Goal: Task Accomplishment & Management: Manage account settings

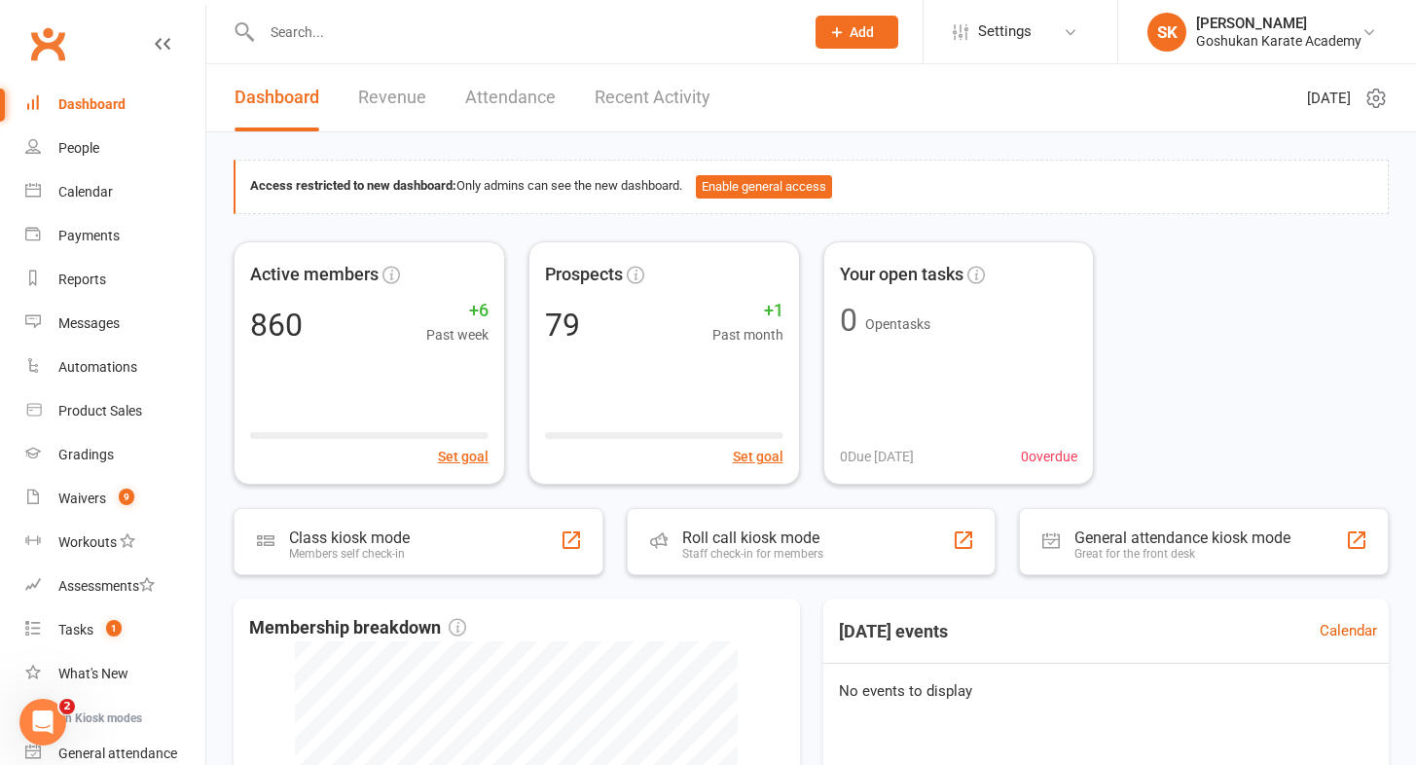
click at [324, 24] on input "text" at bounding box center [523, 31] width 534 height 27
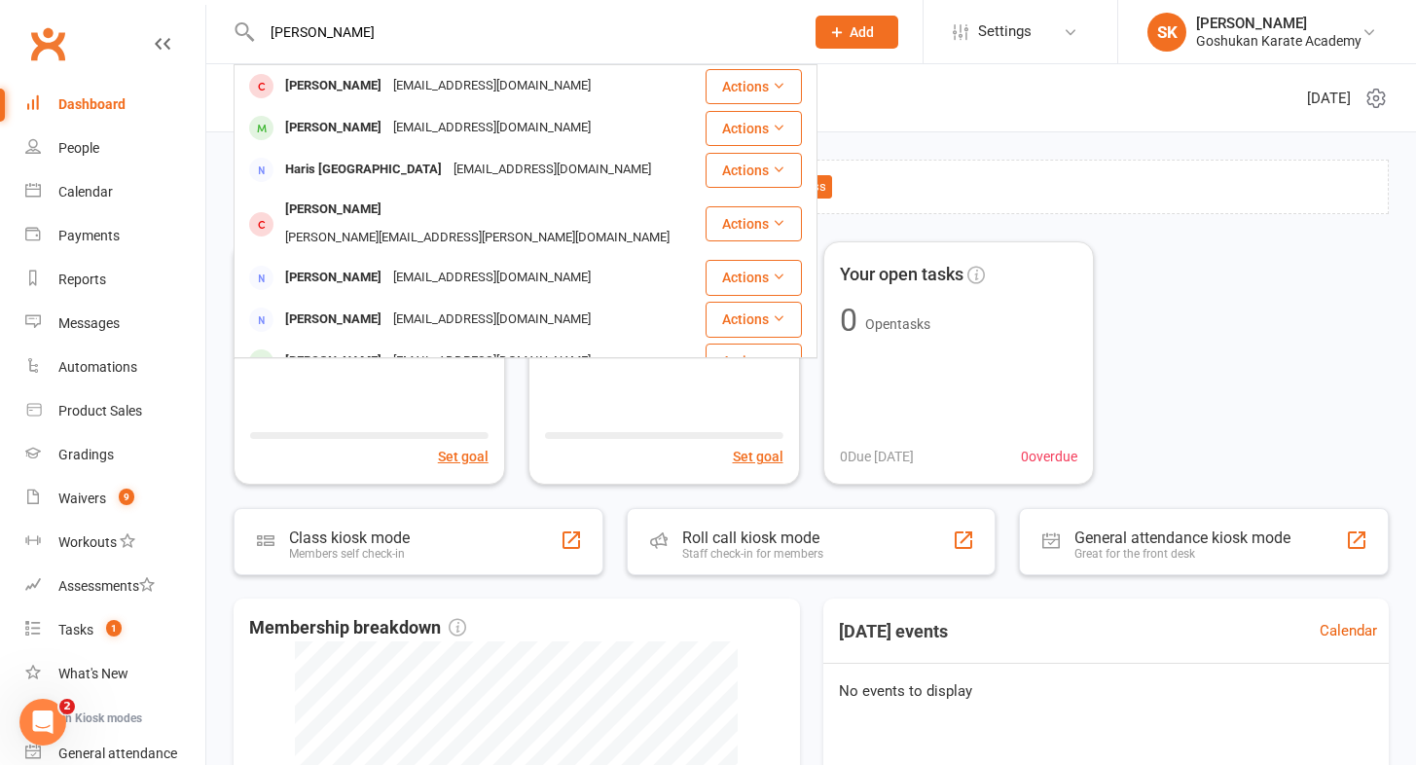
type input "[PERSON_NAME]"
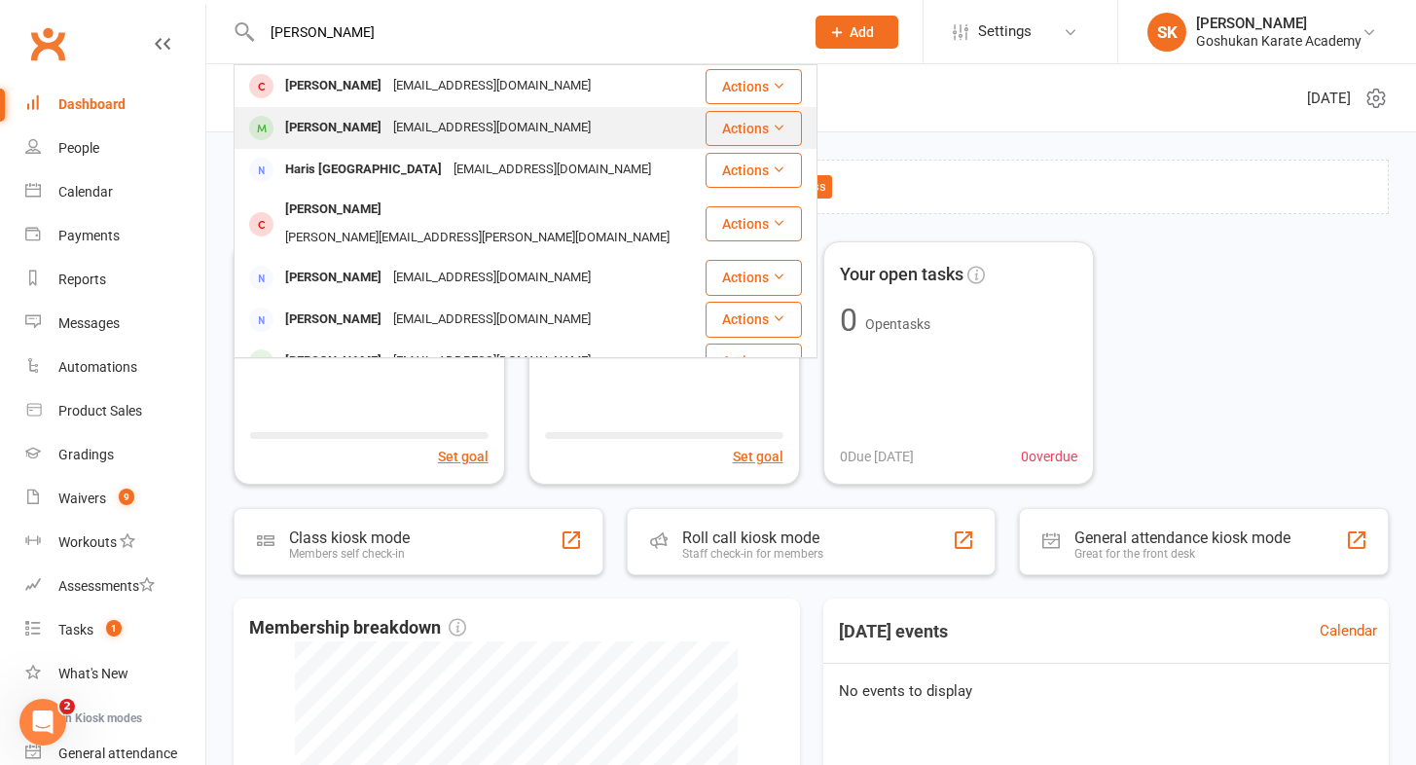
drag, startPoint x: 322, startPoint y: 63, endPoint x: 322, endPoint y: 132, distance: 69.1
click at [322, 132] on div "[PERSON_NAME]" at bounding box center [333, 128] width 108 height 28
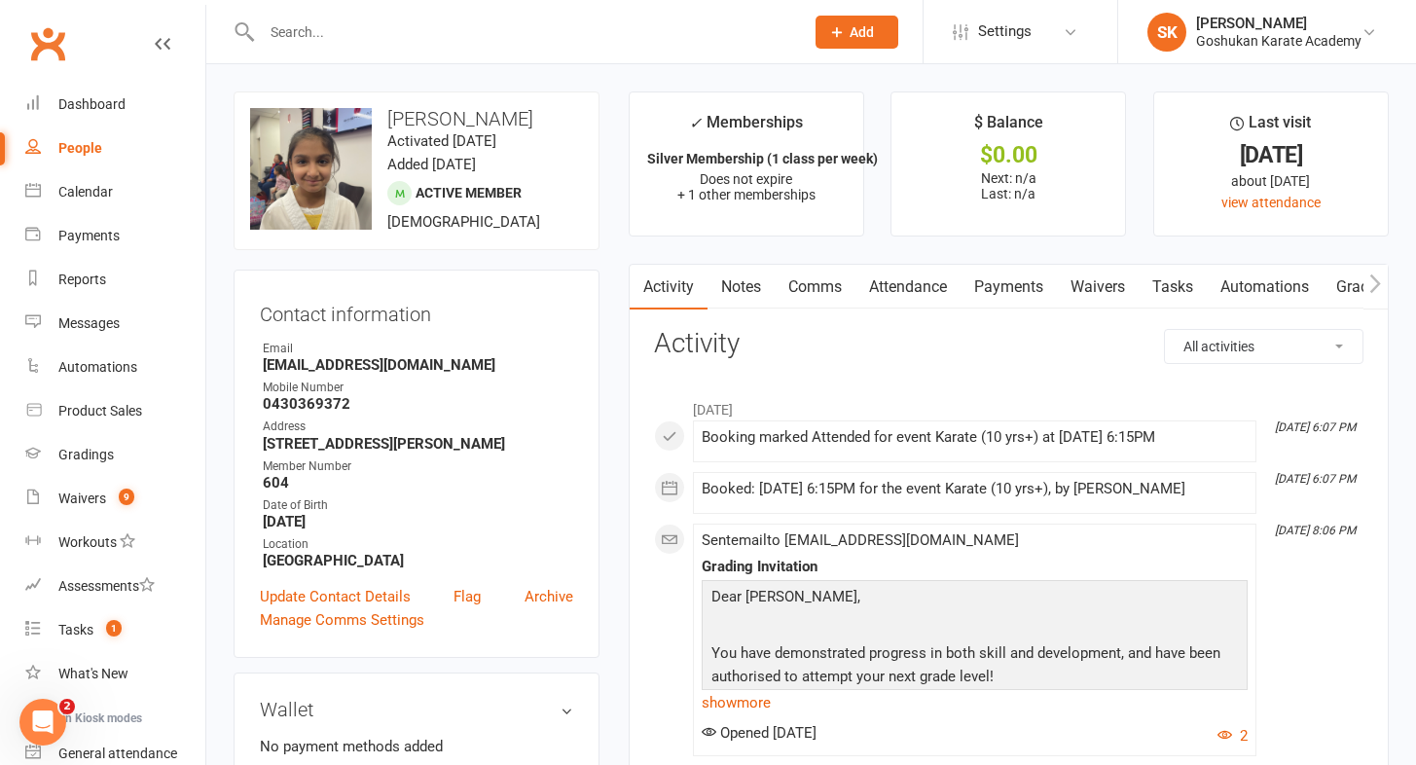
click at [1006, 281] on link "Payments" at bounding box center [1008, 287] width 96 height 45
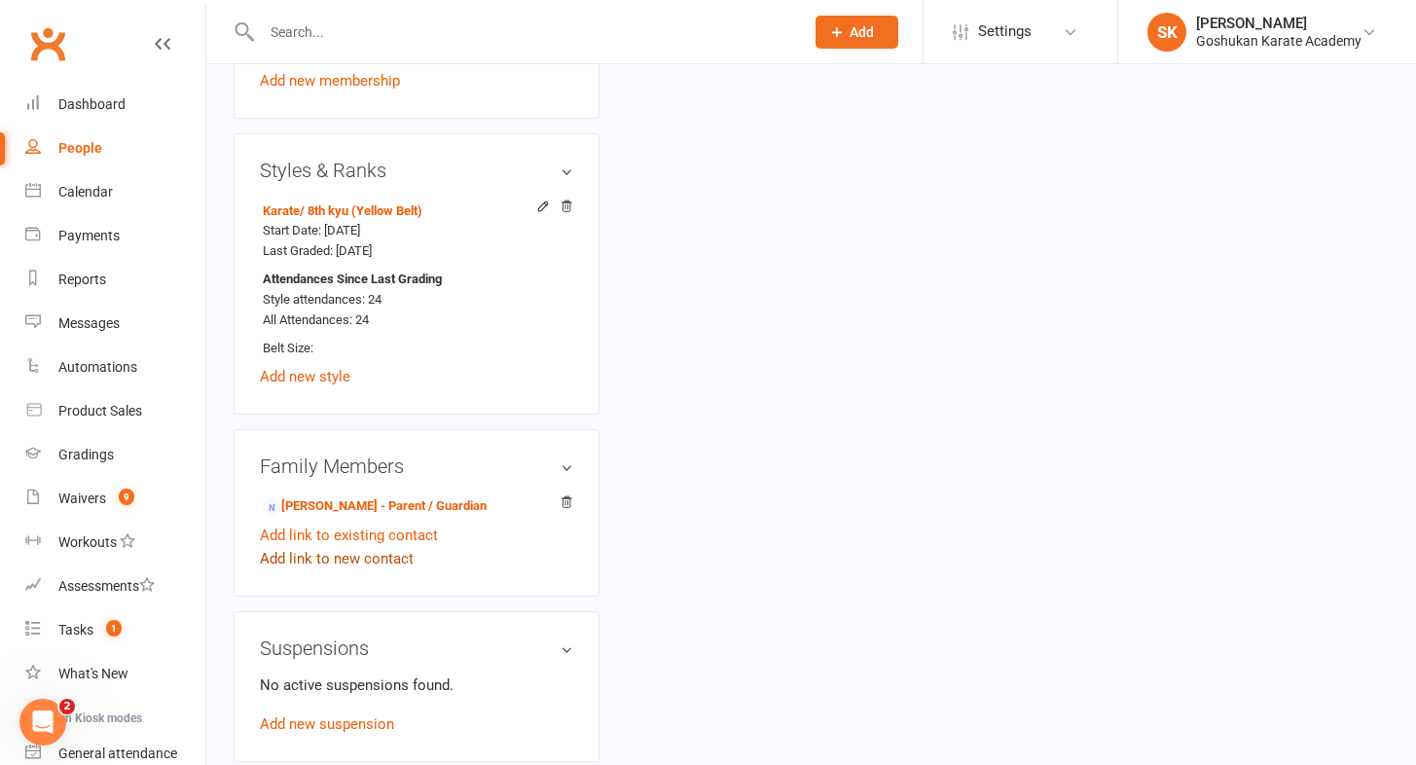
scroll to position [1075, 0]
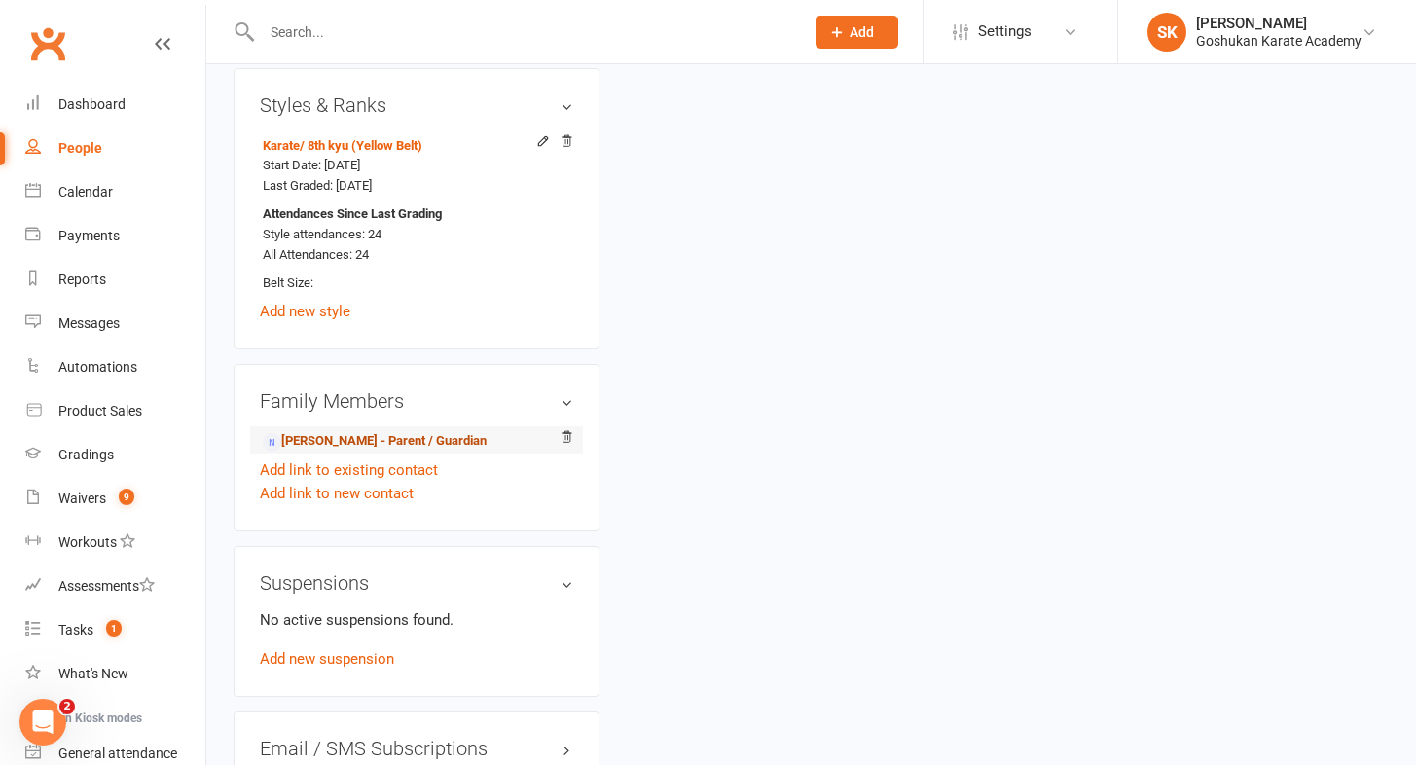
click at [359, 431] on link "[PERSON_NAME] - Parent / Guardian" at bounding box center [375, 441] width 224 height 20
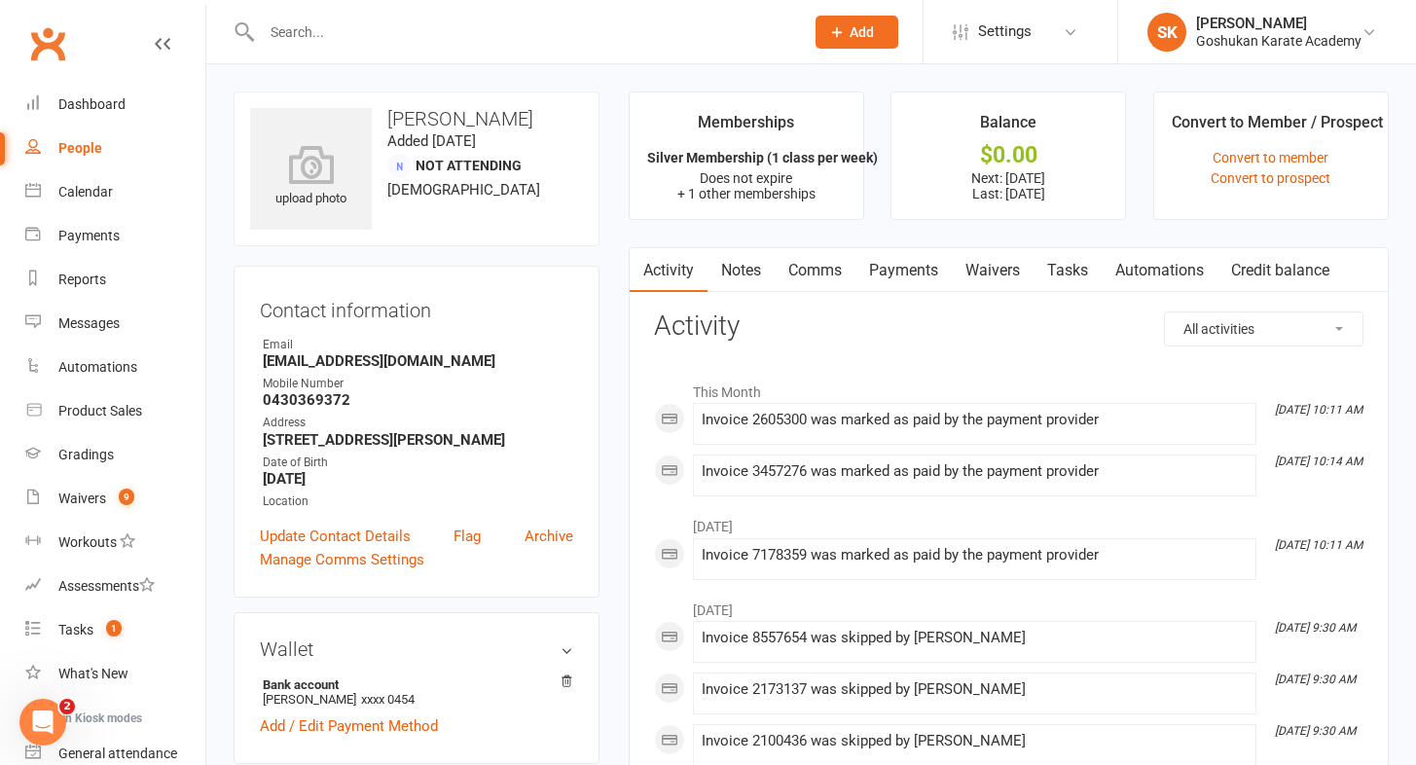
click at [737, 272] on link "Notes" at bounding box center [740, 270] width 67 height 45
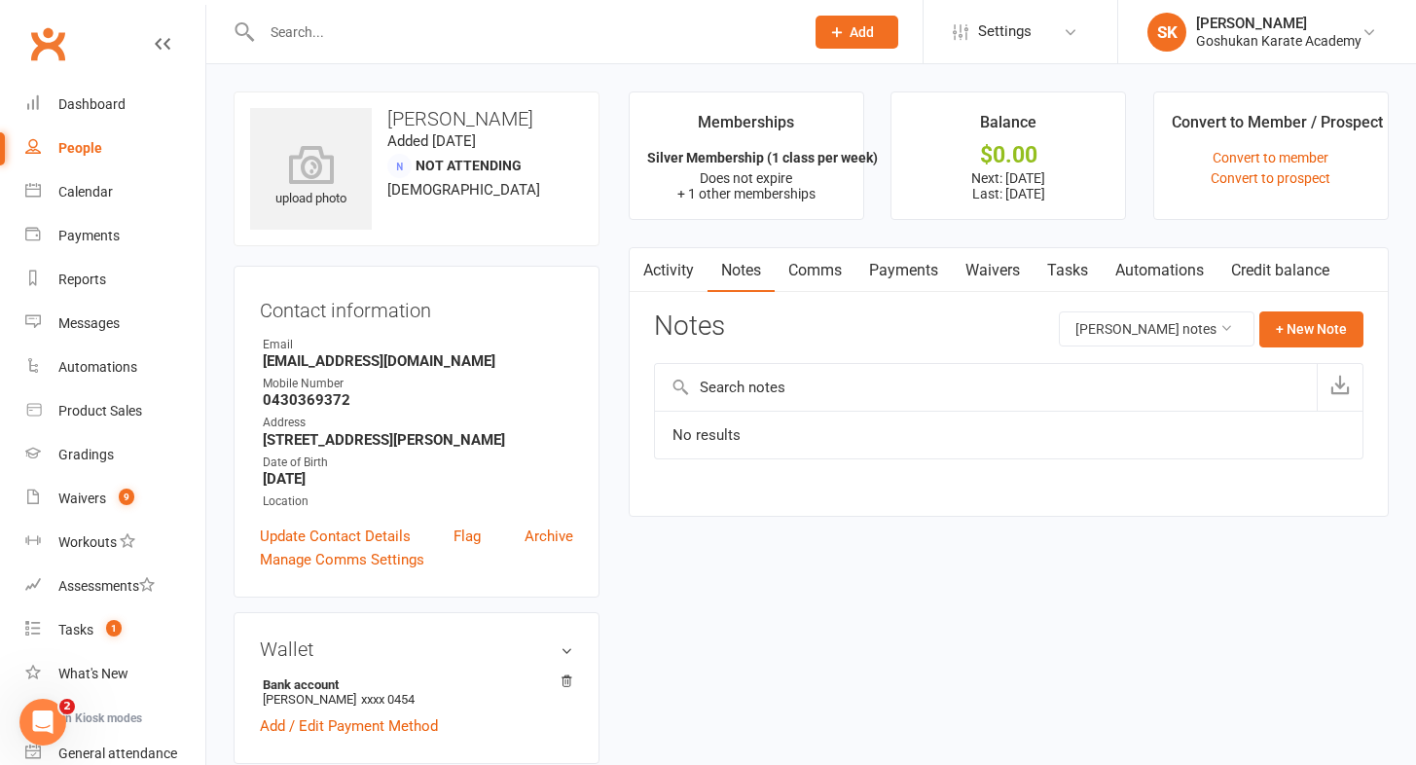
click at [667, 262] on link "Activity" at bounding box center [669, 270] width 78 height 45
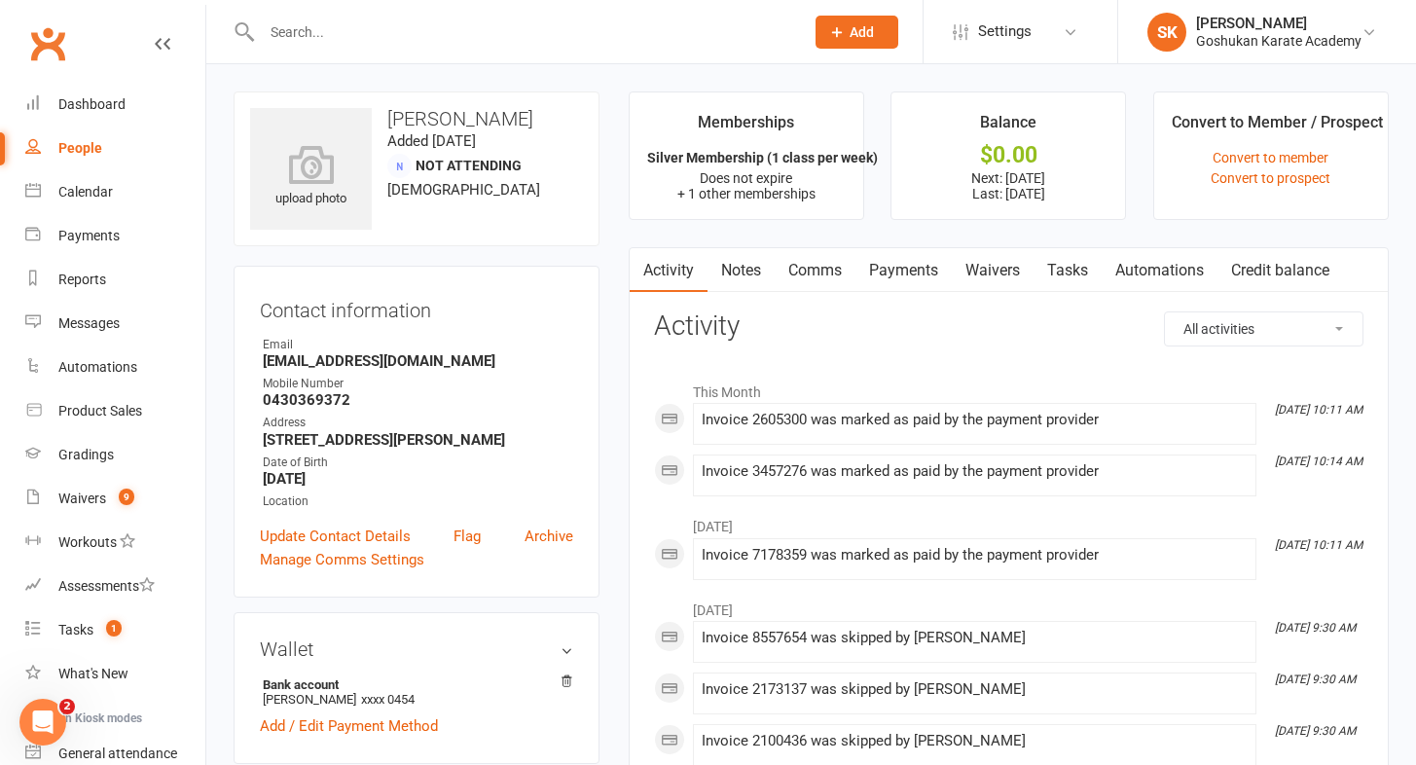
click at [904, 265] on link "Payments" at bounding box center [903, 270] width 96 height 45
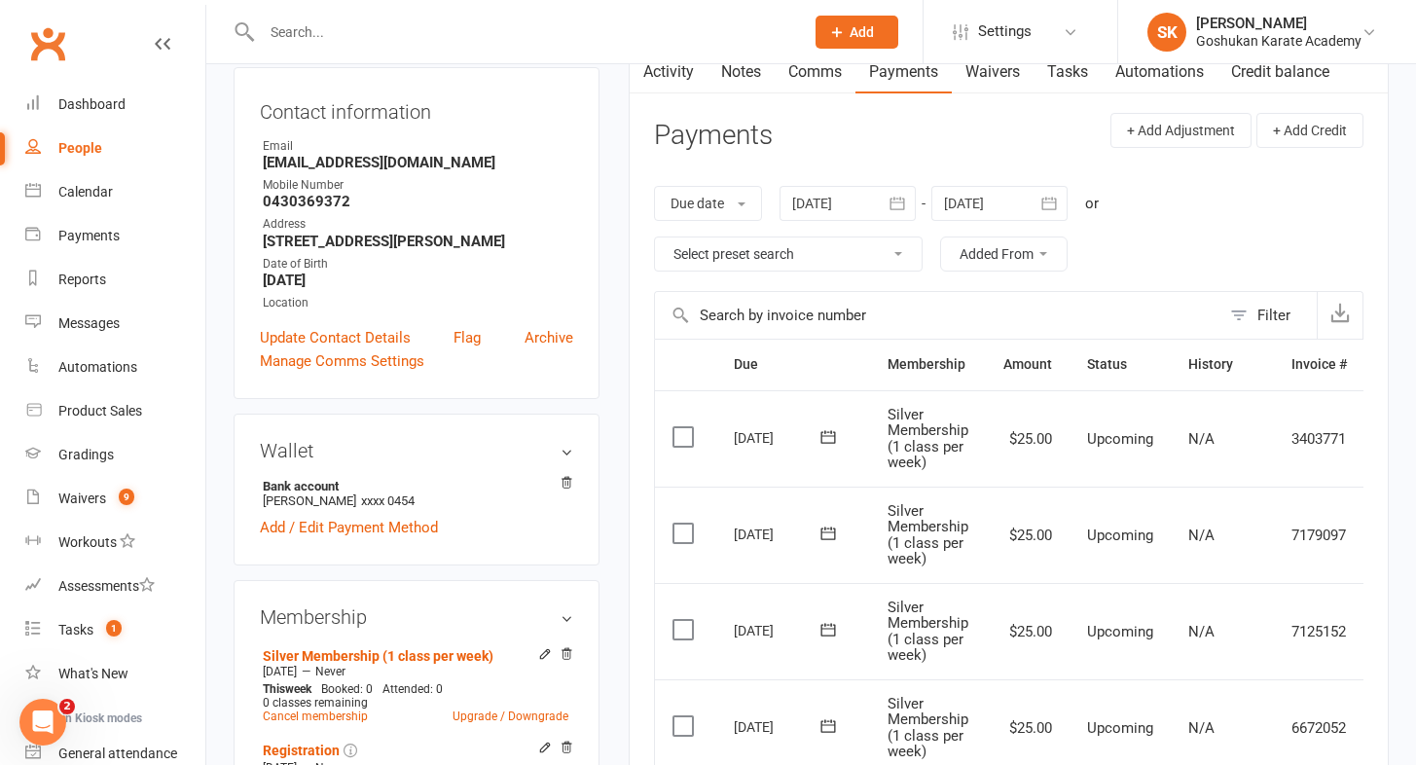
scroll to position [173, 0]
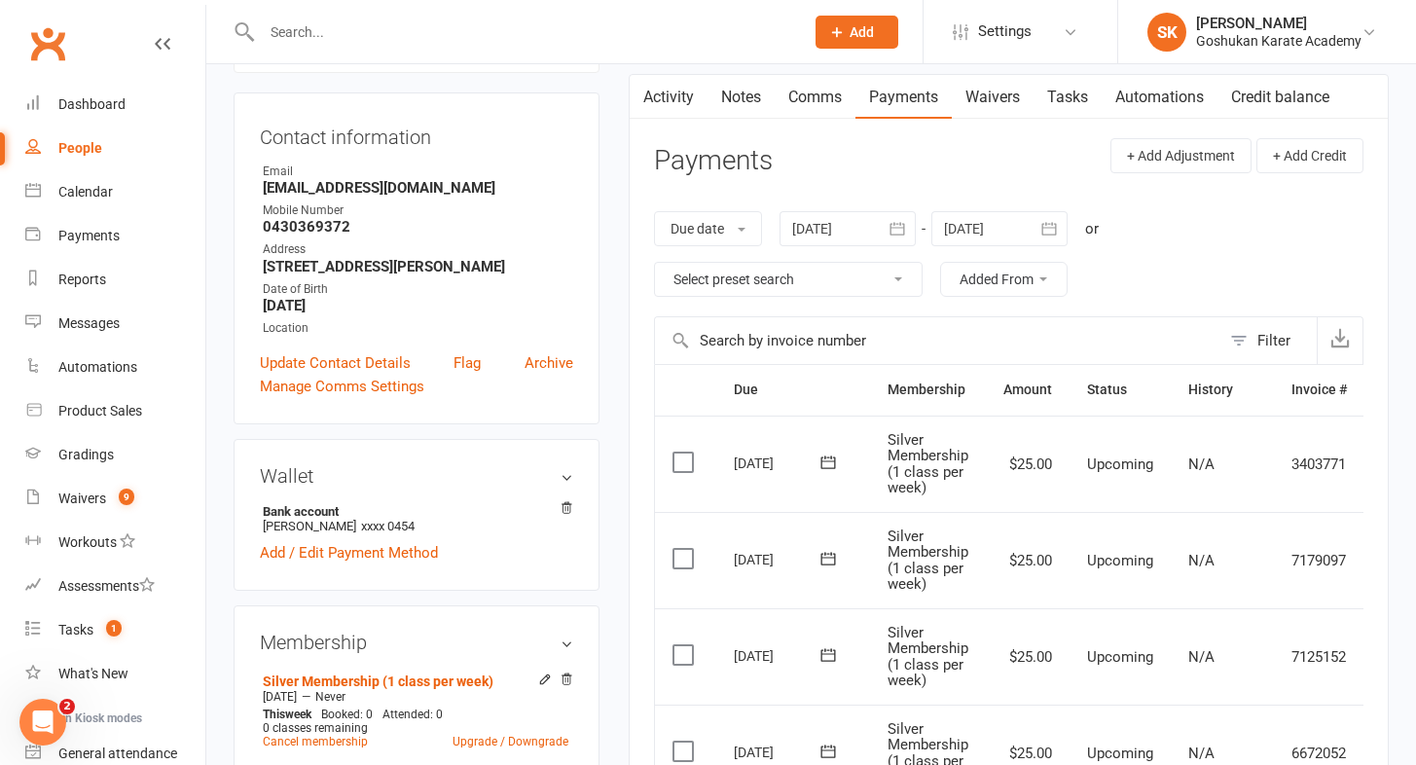
click at [832, 228] on div at bounding box center [847, 228] width 136 height 35
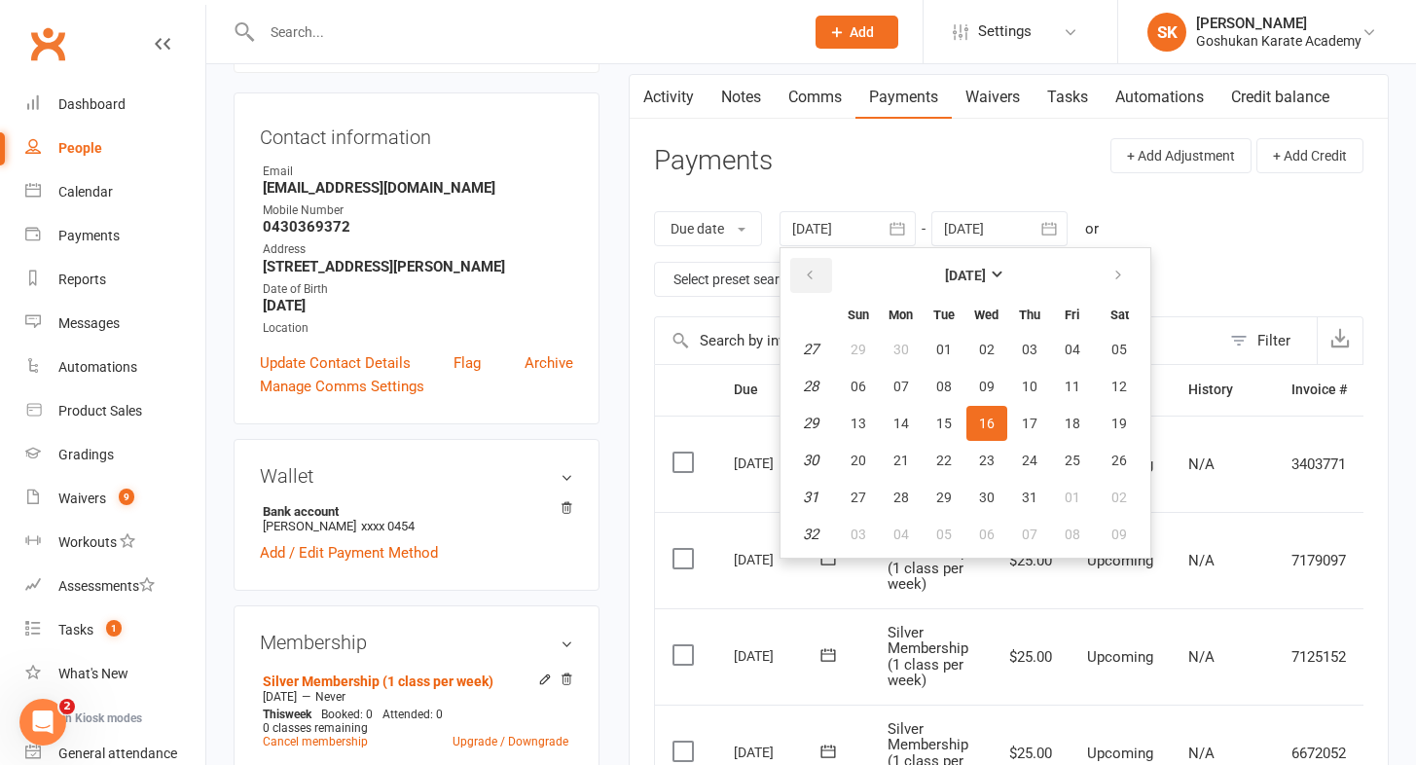
click at [816, 272] on icon "button" at bounding box center [810, 276] width 14 height 16
click at [877, 351] on button "01" at bounding box center [858, 349] width 41 height 35
type input "[DATE]"
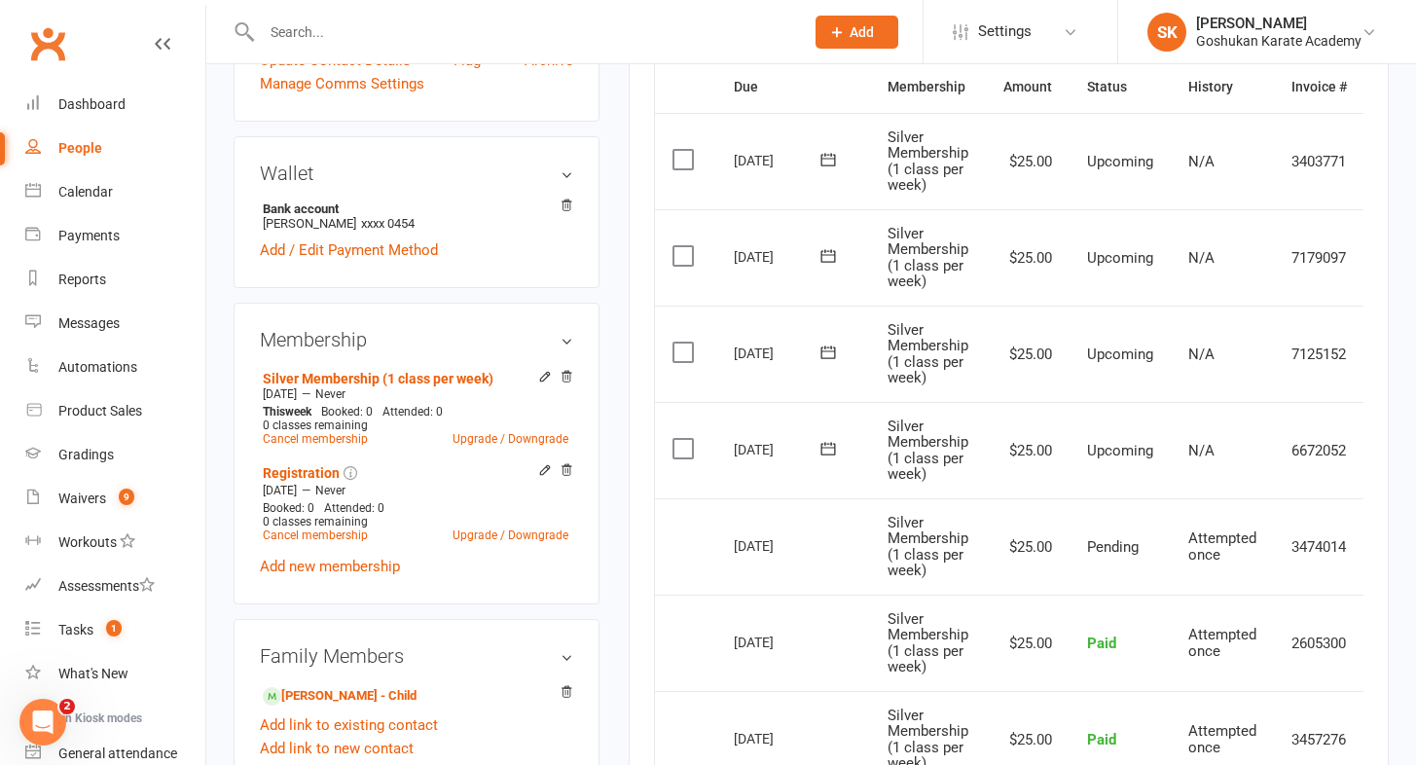
scroll to position [498, 0]
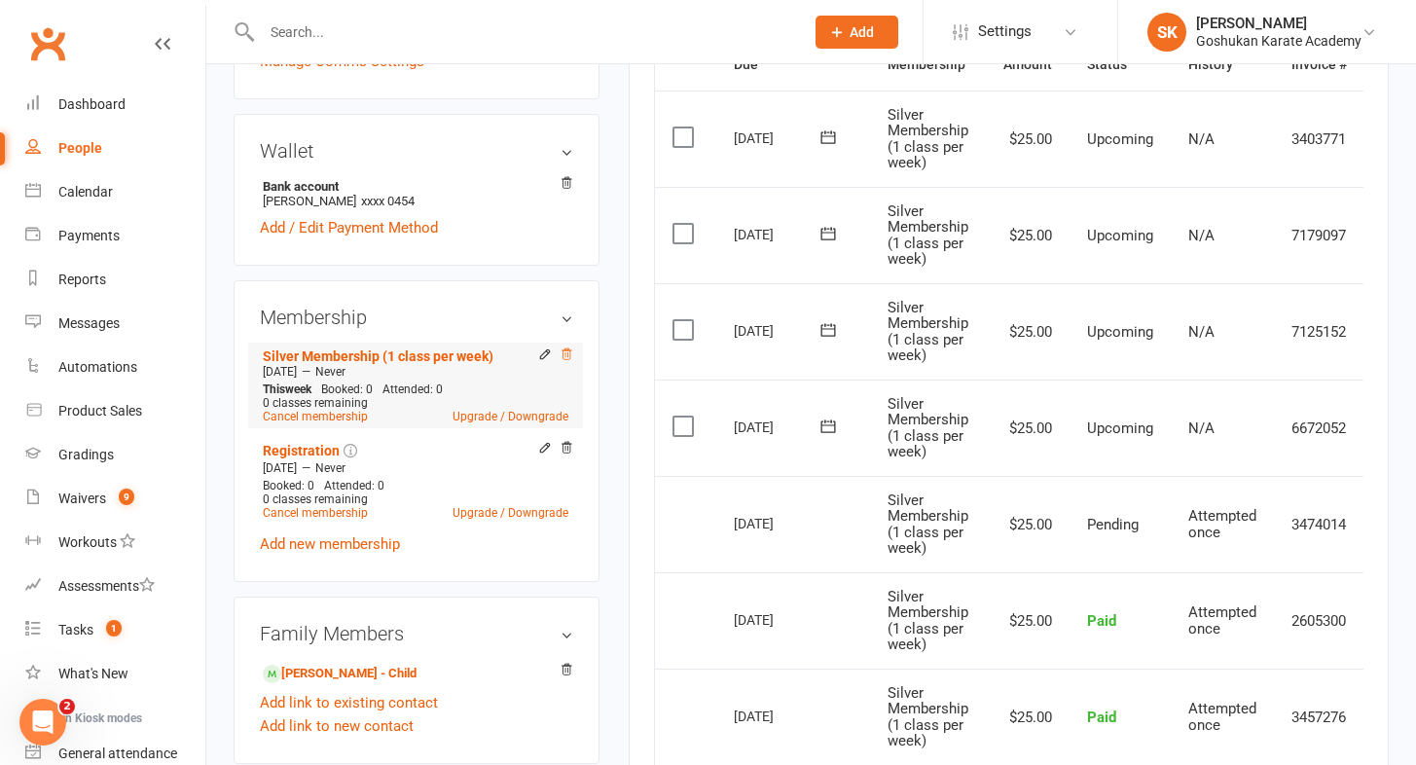
click at [566, 355] on icon at bounding box center [567, 354] width 14 height 14
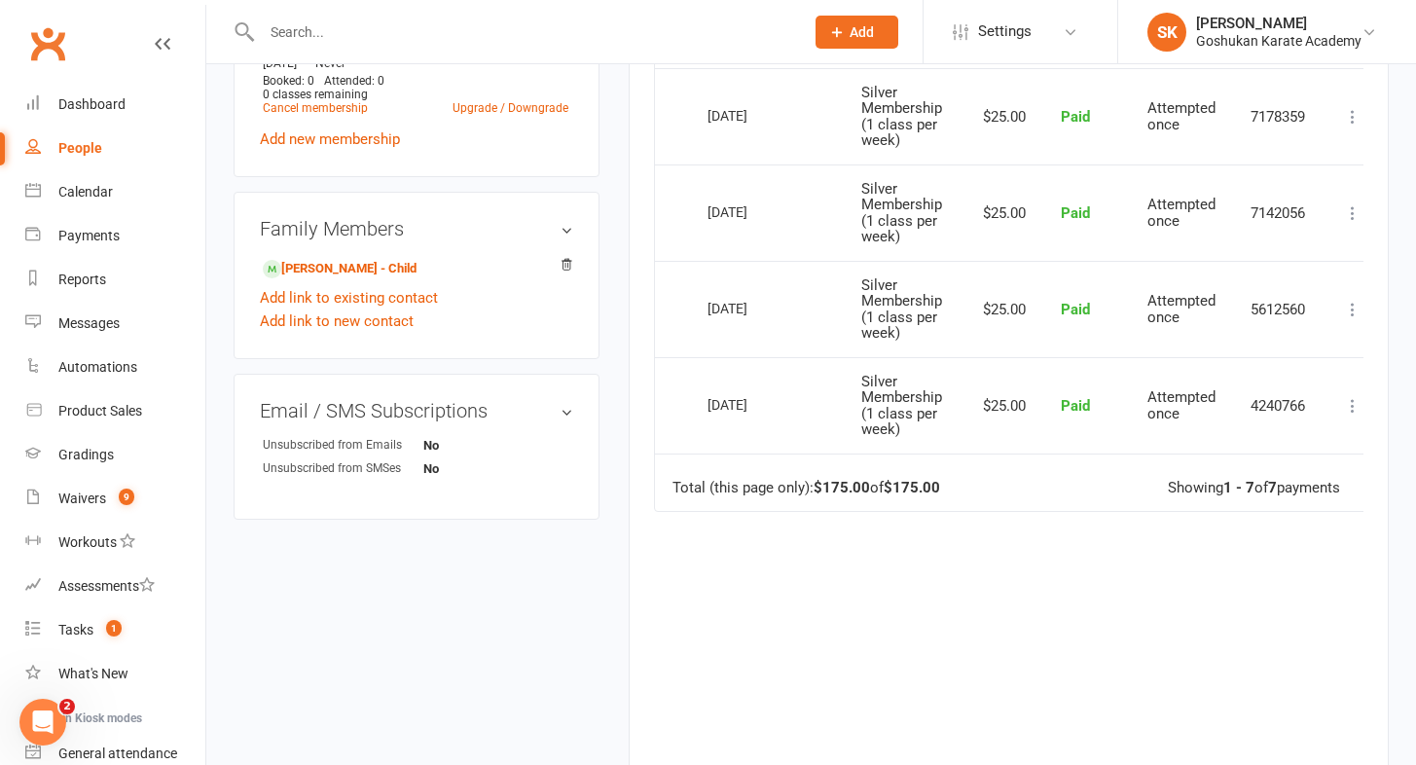
scroll to position [865, 0]
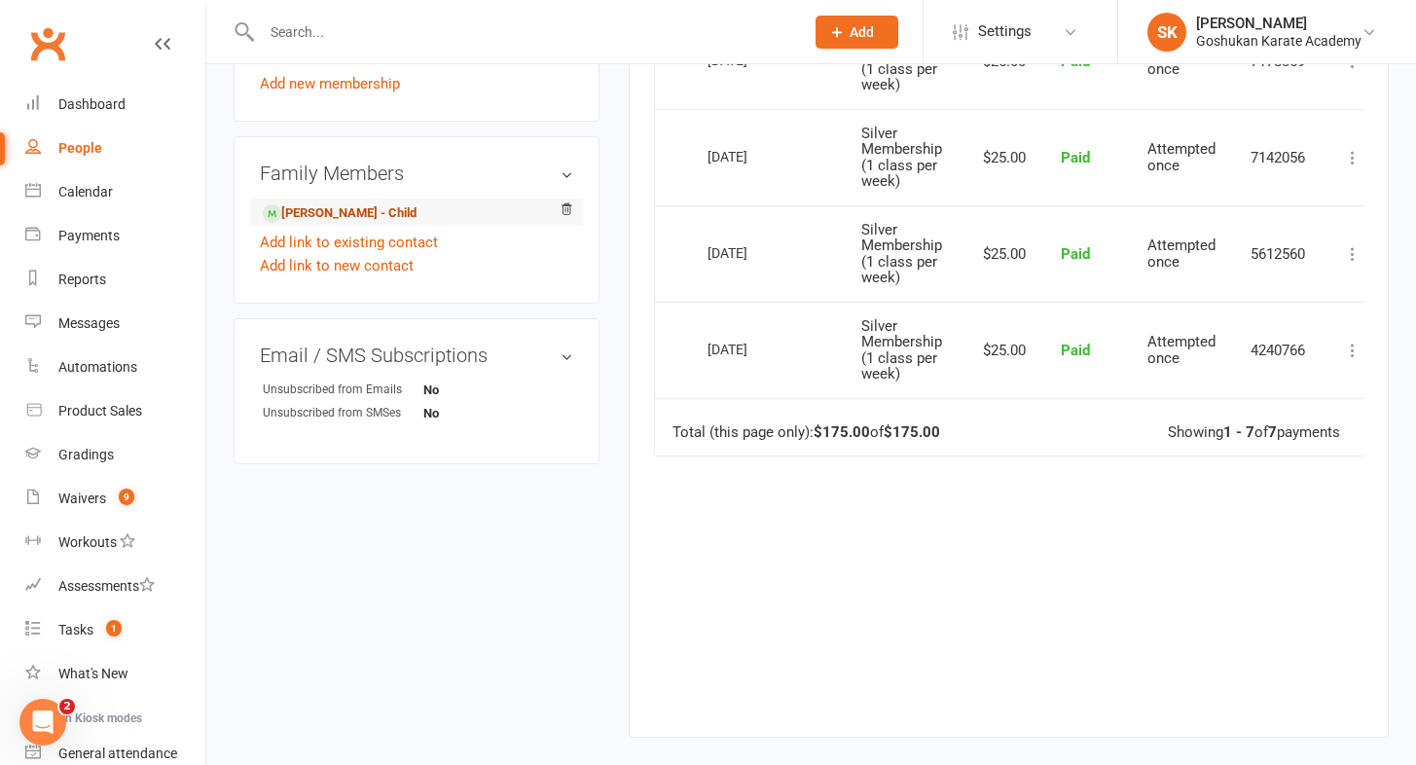
click at [344, 209] on link "[PERSON_NAME] - Child" at bounding box center [340, 213] width 154 height 20
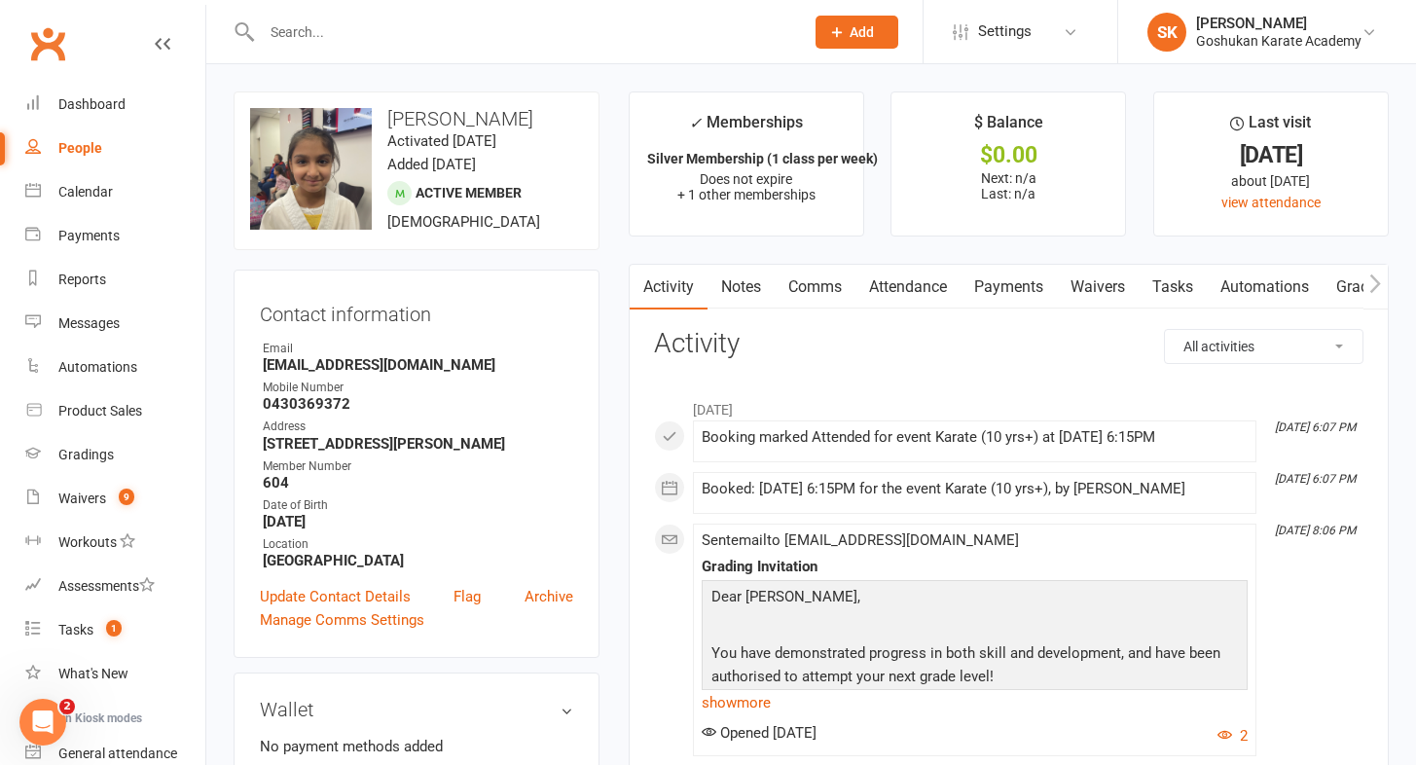
click at [907, 288] on link "Attendance" at bounding box center [907, 287] width 105 height 45
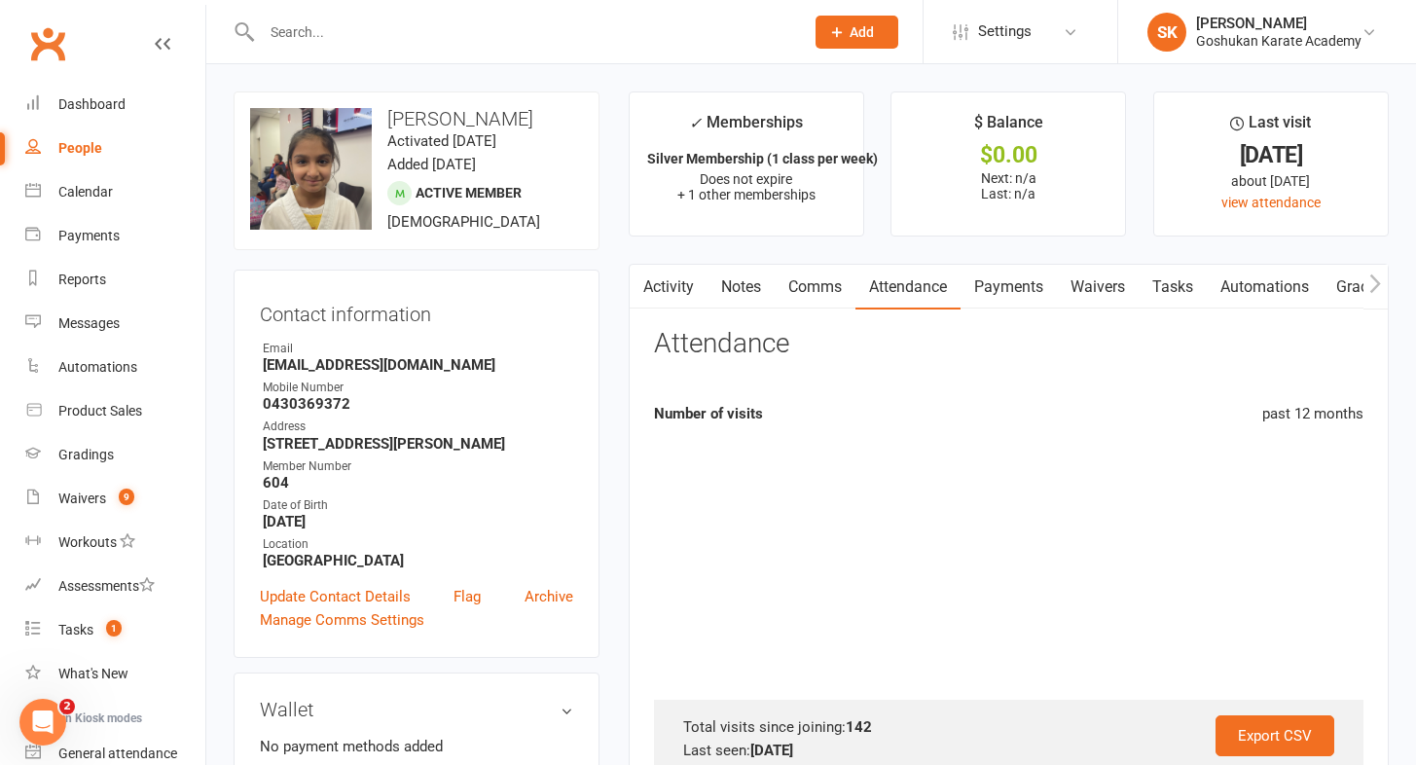
click at [1005, 286] on link "Payments" at bounding box center [1008, 287] width 96 height 45
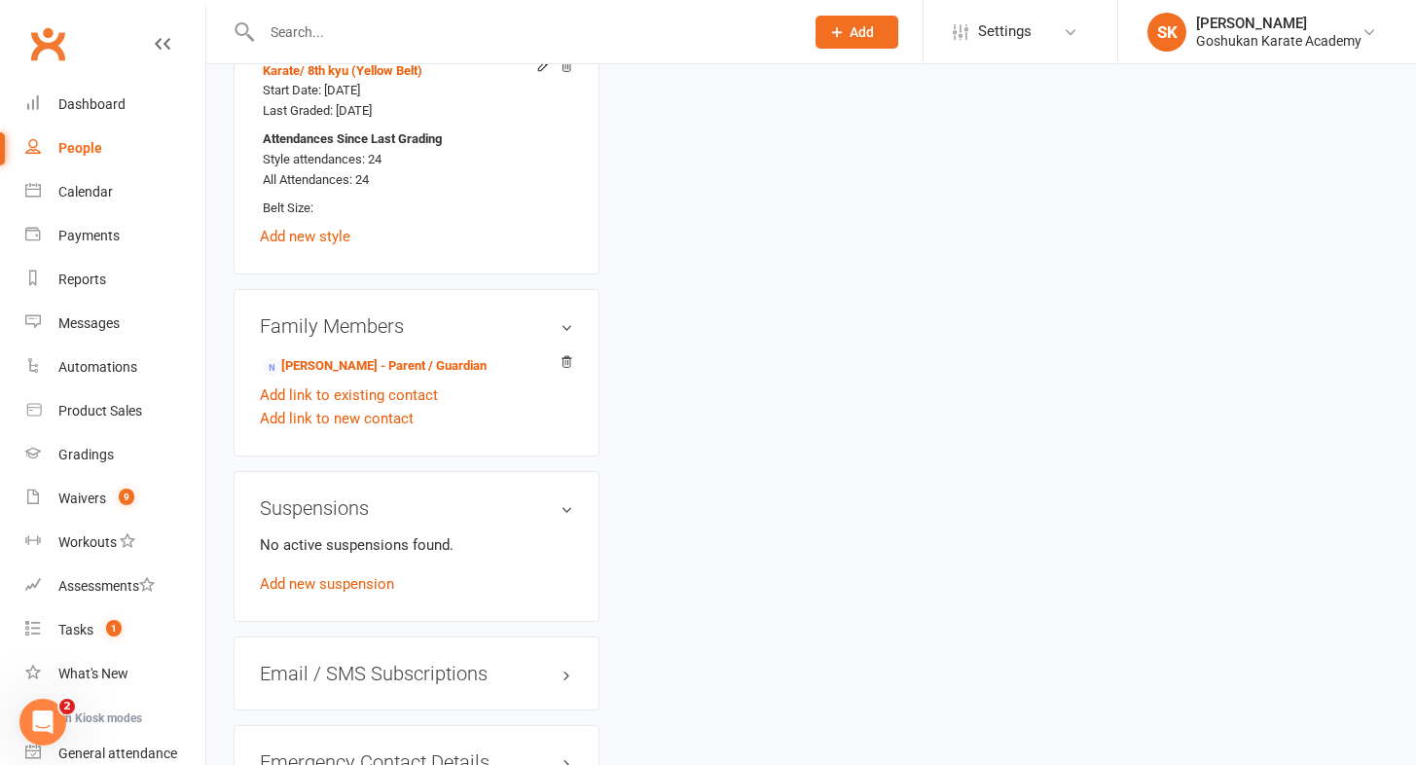
scroll to position [1221, 0]
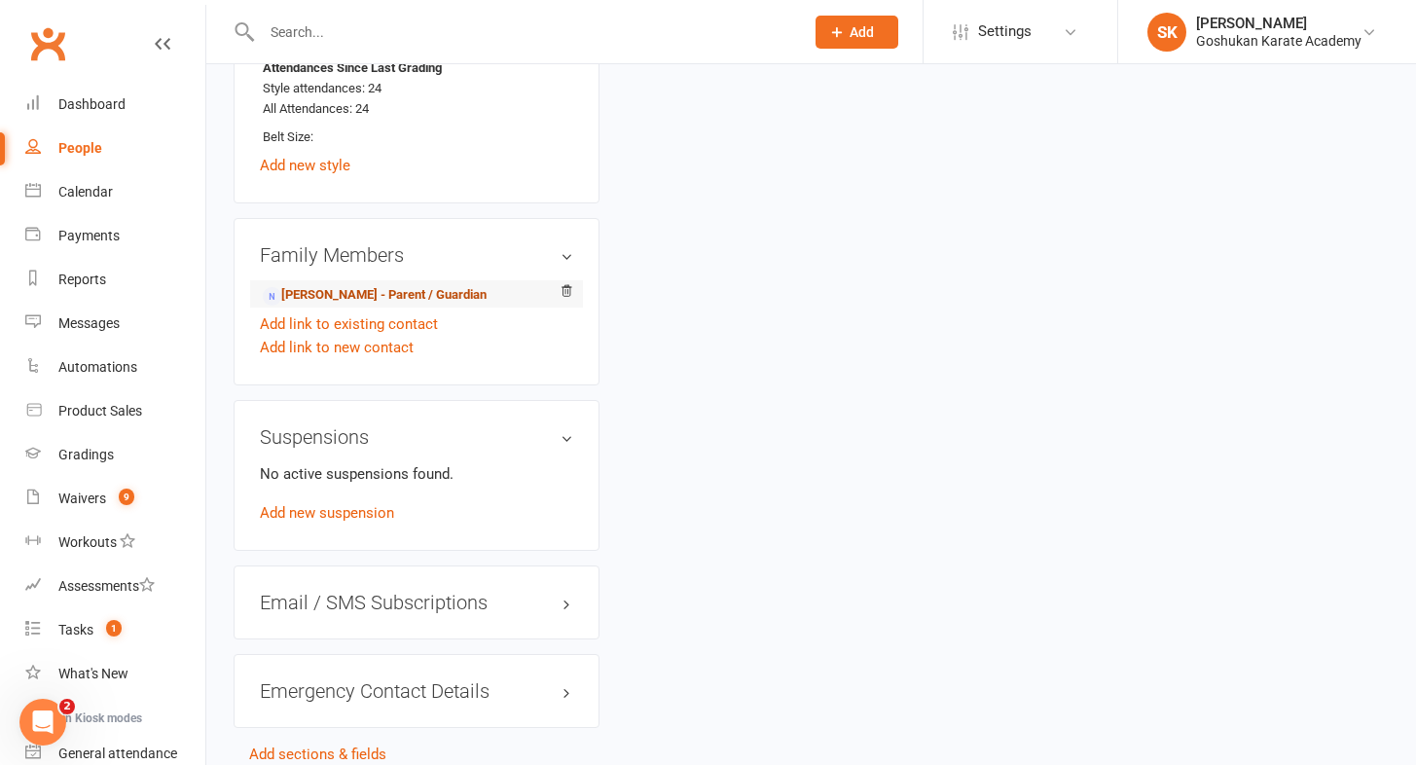
click at [342, 290] on link "[PERSON_NAME] - Parent / Guardian" at bounding box center [375, 295] width 224 height 20
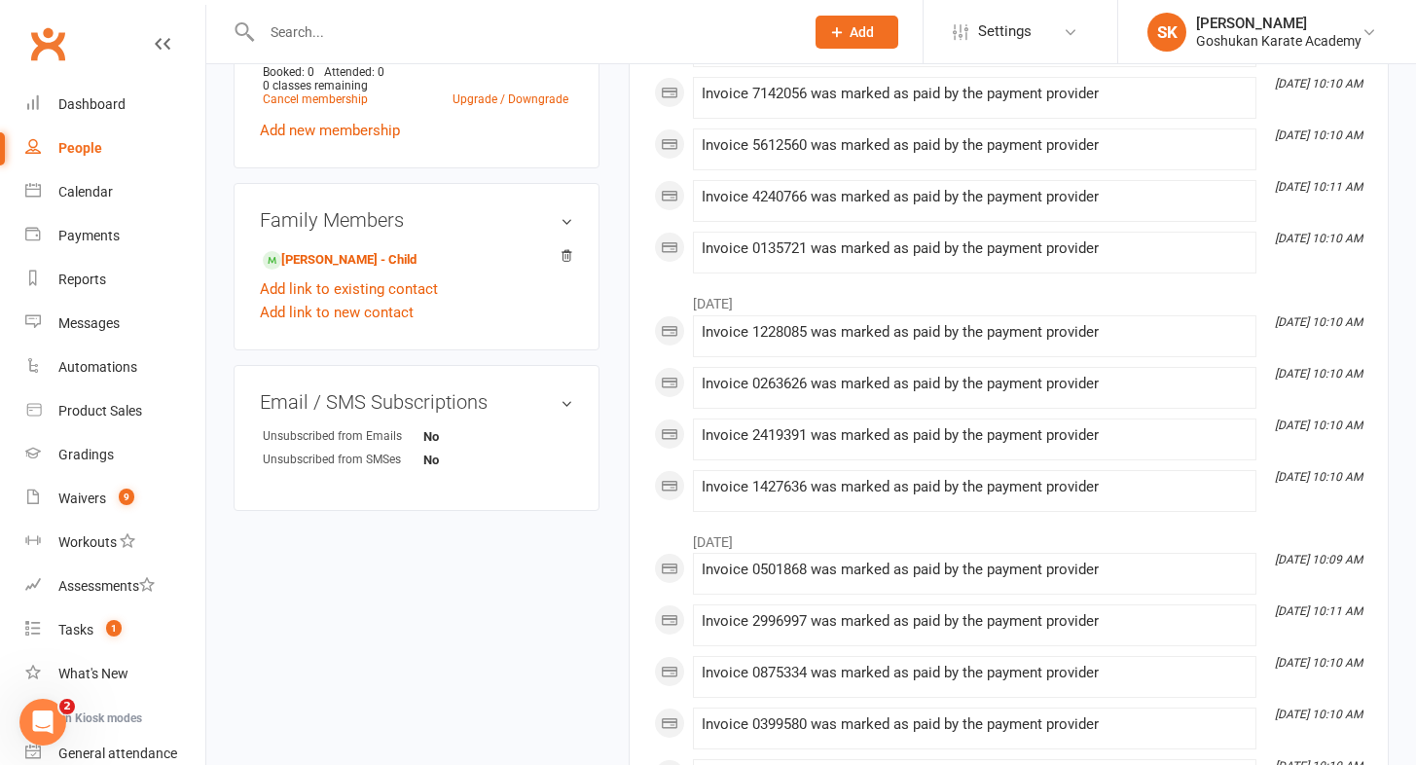
scroll to position [841, 0]
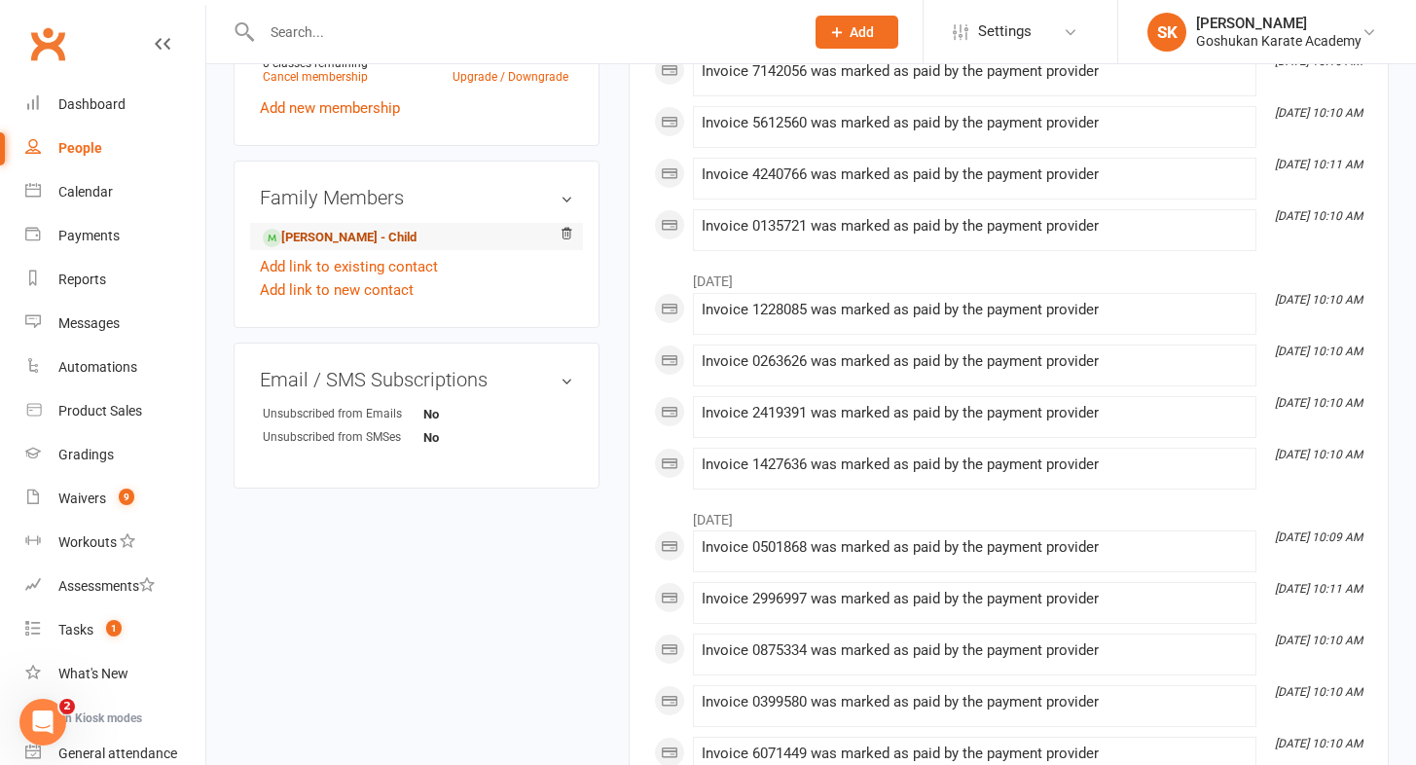
click at [312, 235] on link "[PERSON_NAME] - Child" at bounding box center [340, 238] width 154 height 20
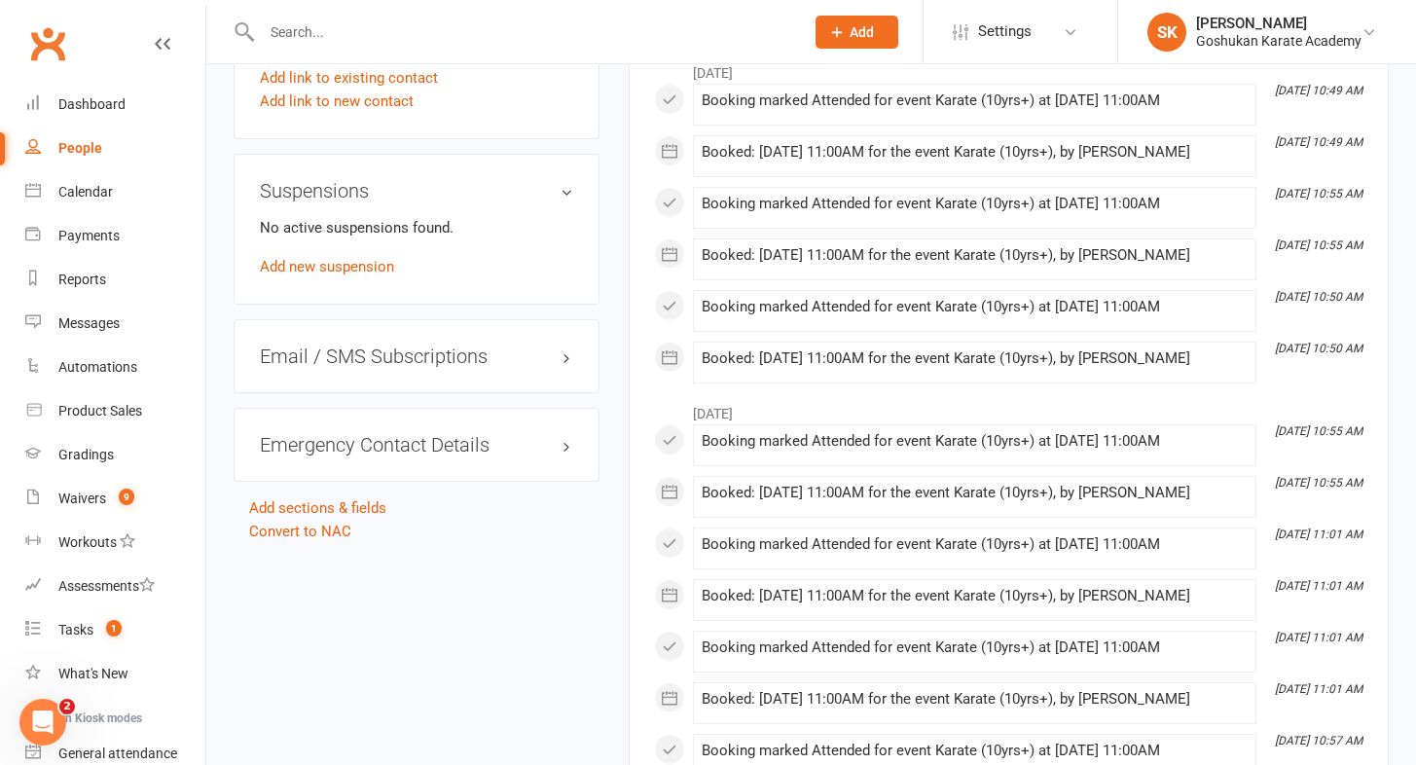
scroll to position [1526, 0]
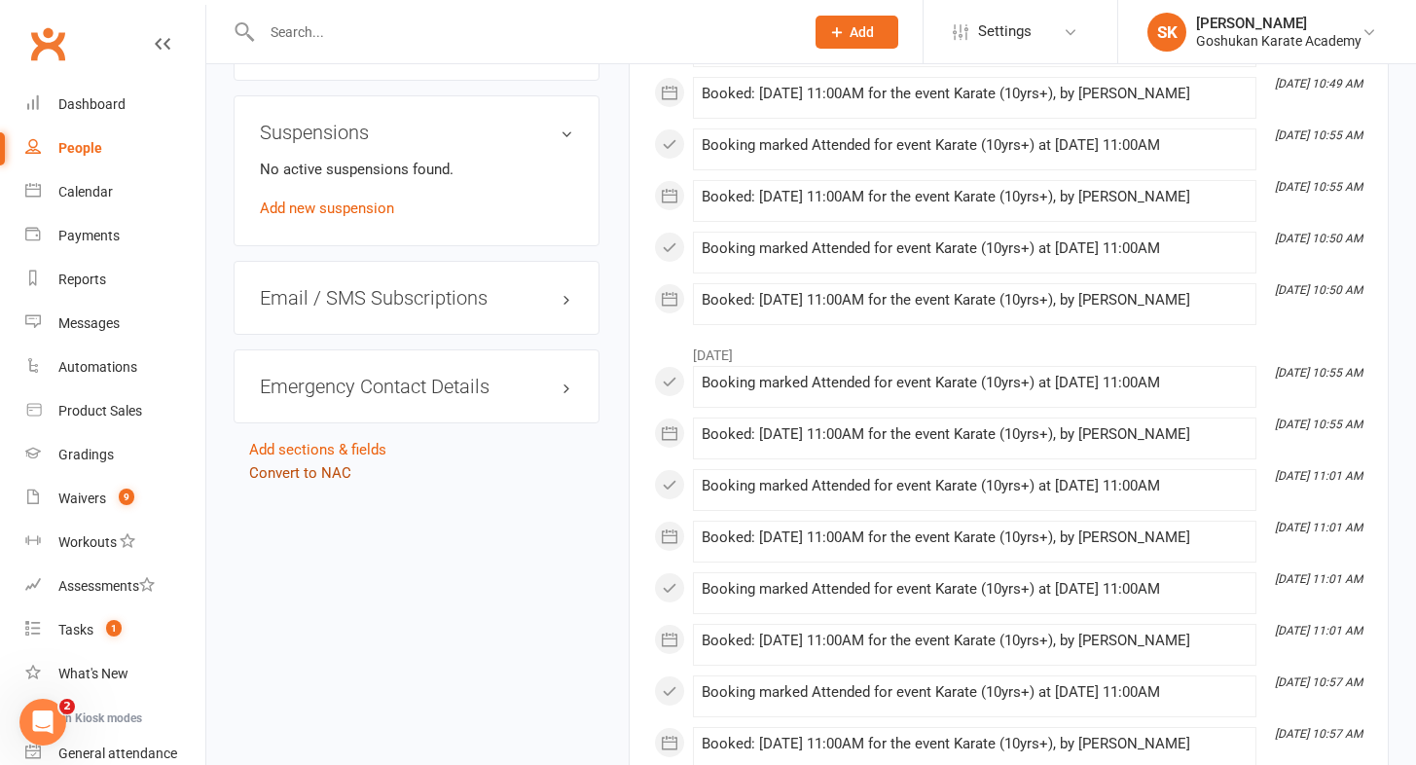
click at [290, 467] on link "Convert to NAC" at bounding box center [300, 473] width 102 height 18
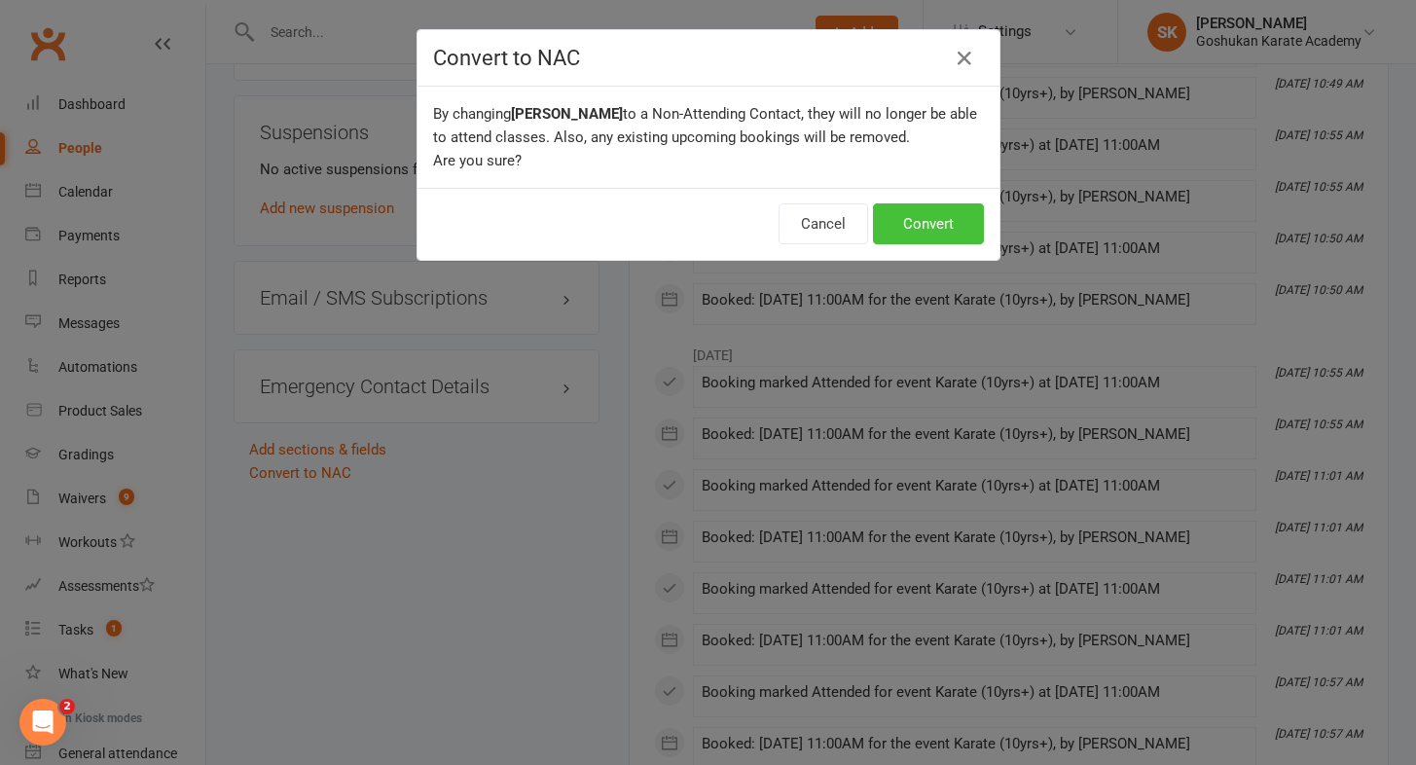
click at [937, 218] on button "Convert" at bounding box center [928, 223] width 111 height 41
